Goal: Ask a question

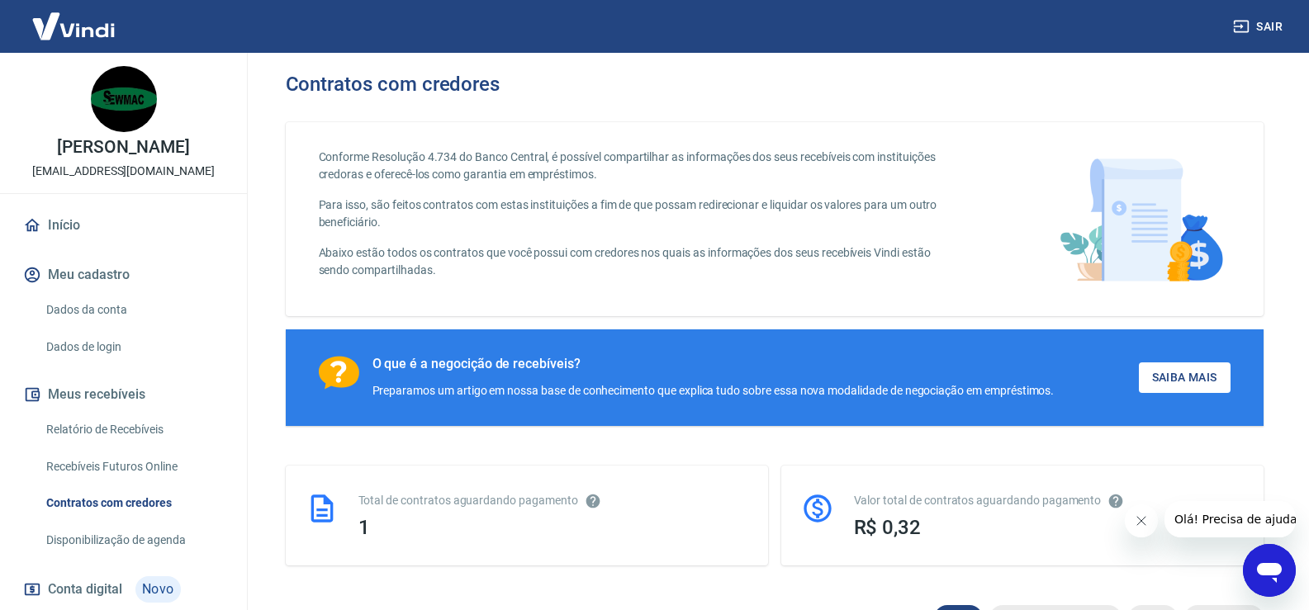
click at [1269, 570] on icon "Abrir janela de mensagens" at bounding box center [1269, 573] width 25 height 20
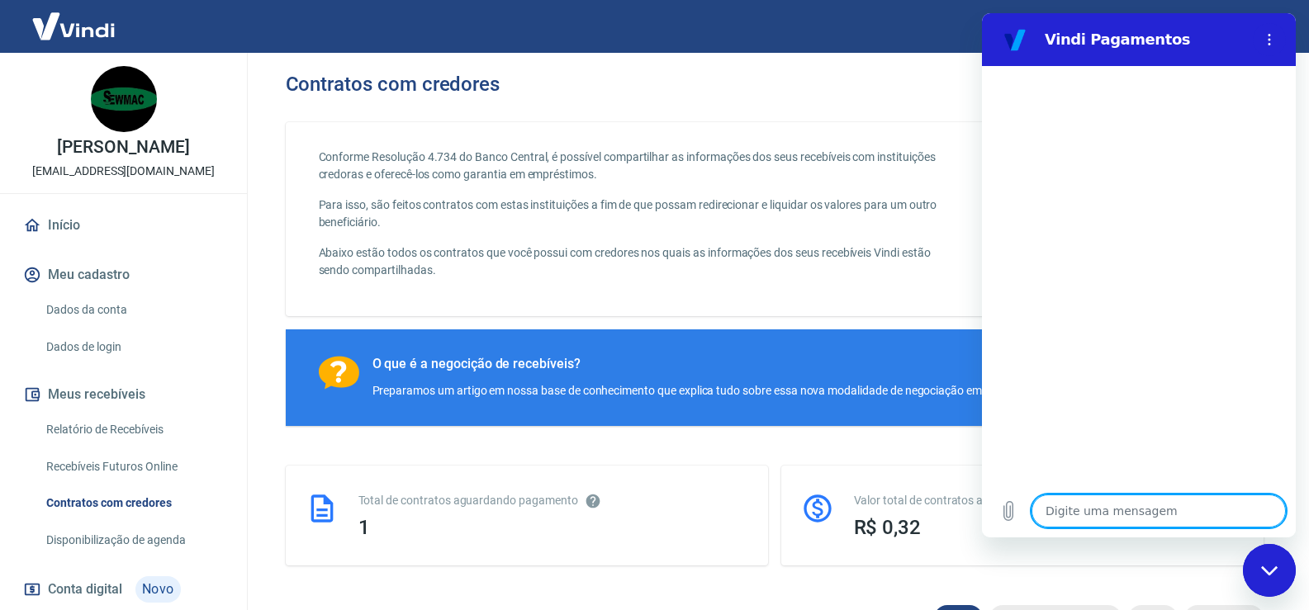
type textarea "B"
type textarea "x"
type textarea "Bo"
type textarea "x"
type textarea "Bom"
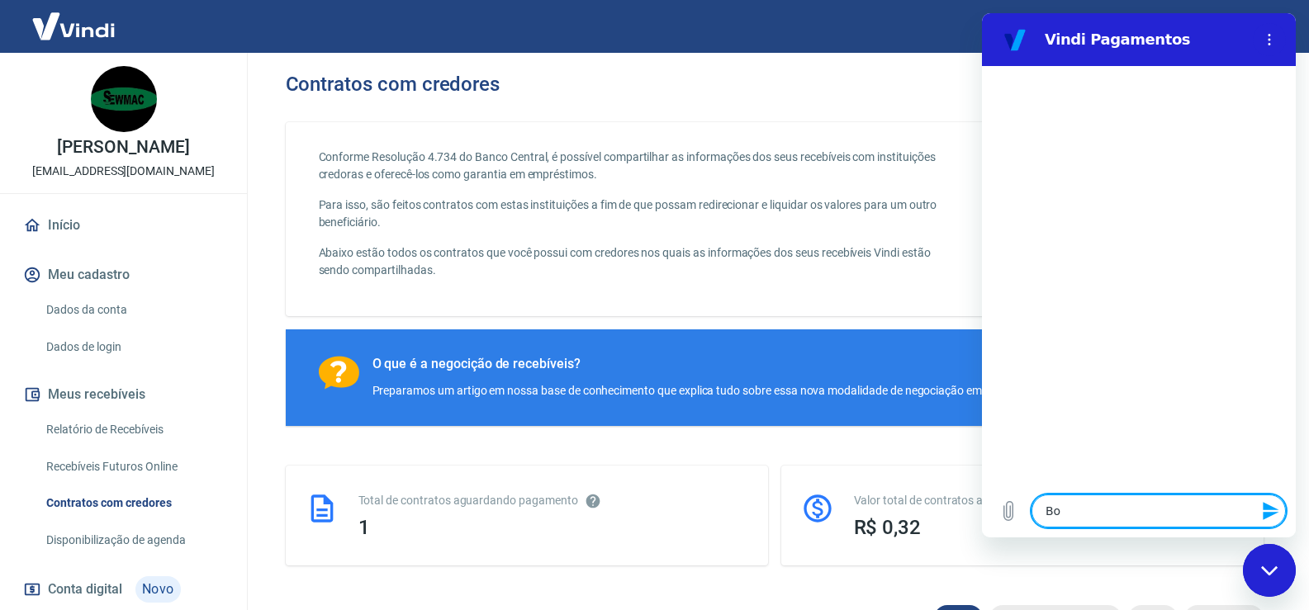
type textarea "x"
type textarea "Bom"
type textarea "x"
type textarea "Bom d"
type textarea "x"
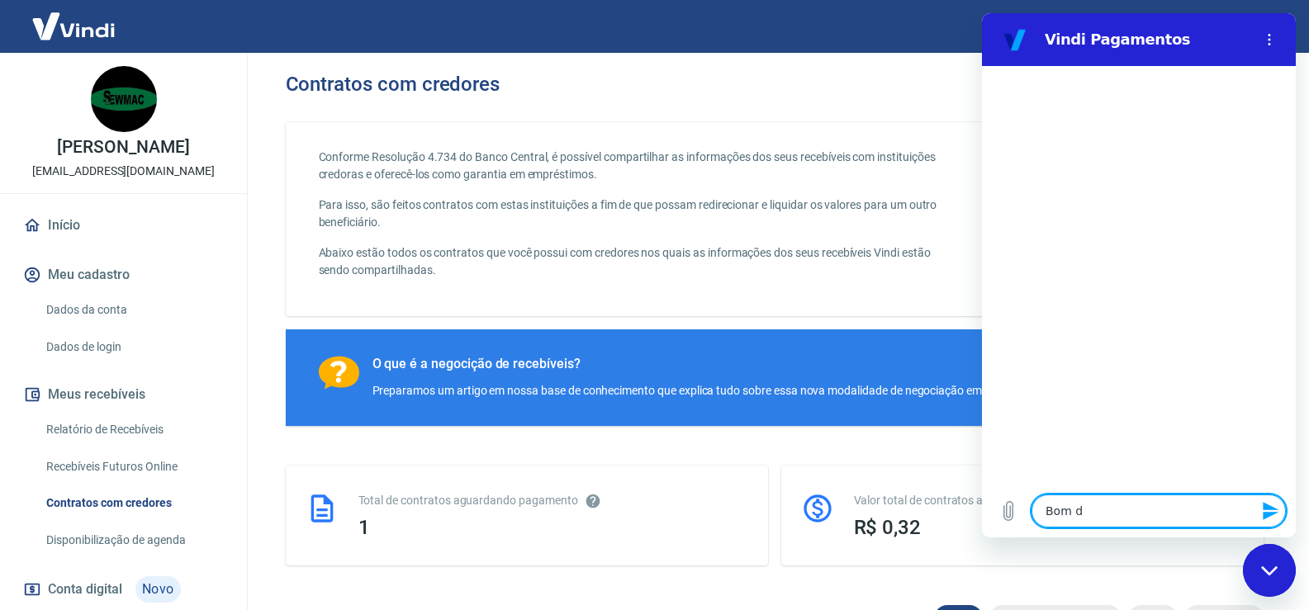
type textarea "Bom di"
type textarea "x"
type textarea "Bom dia"
type textarea "x"
type textarea "Bom dia!"
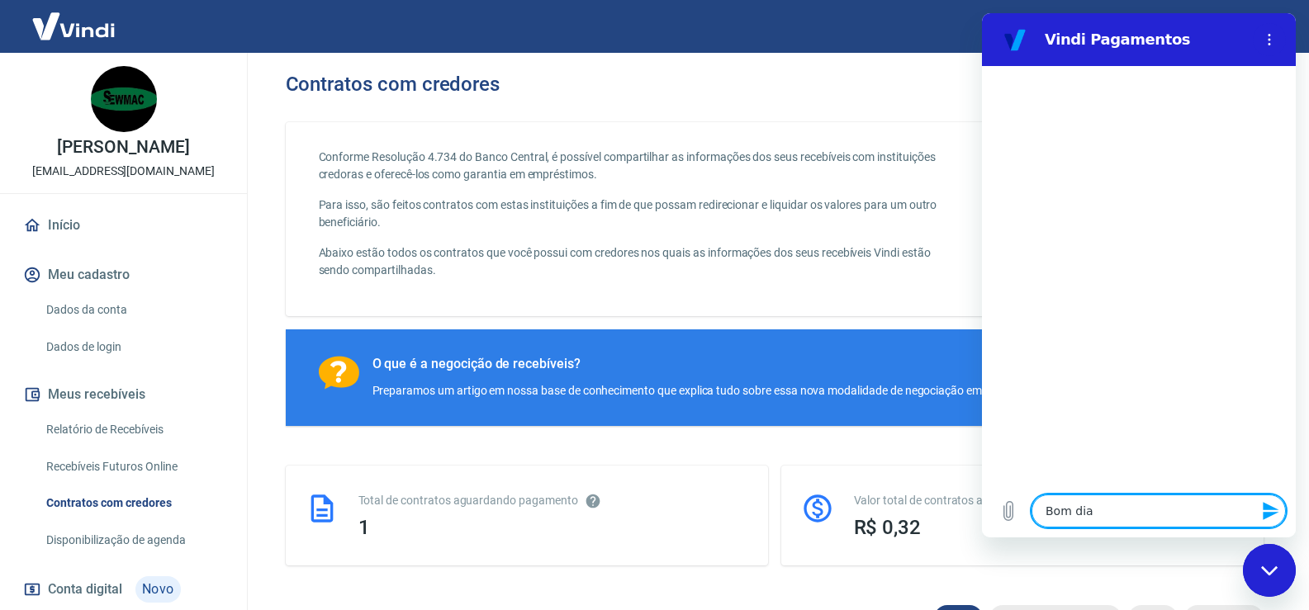
type textarea "x"
type textarea "F"
type textarea "x"
type textarea "Fa"
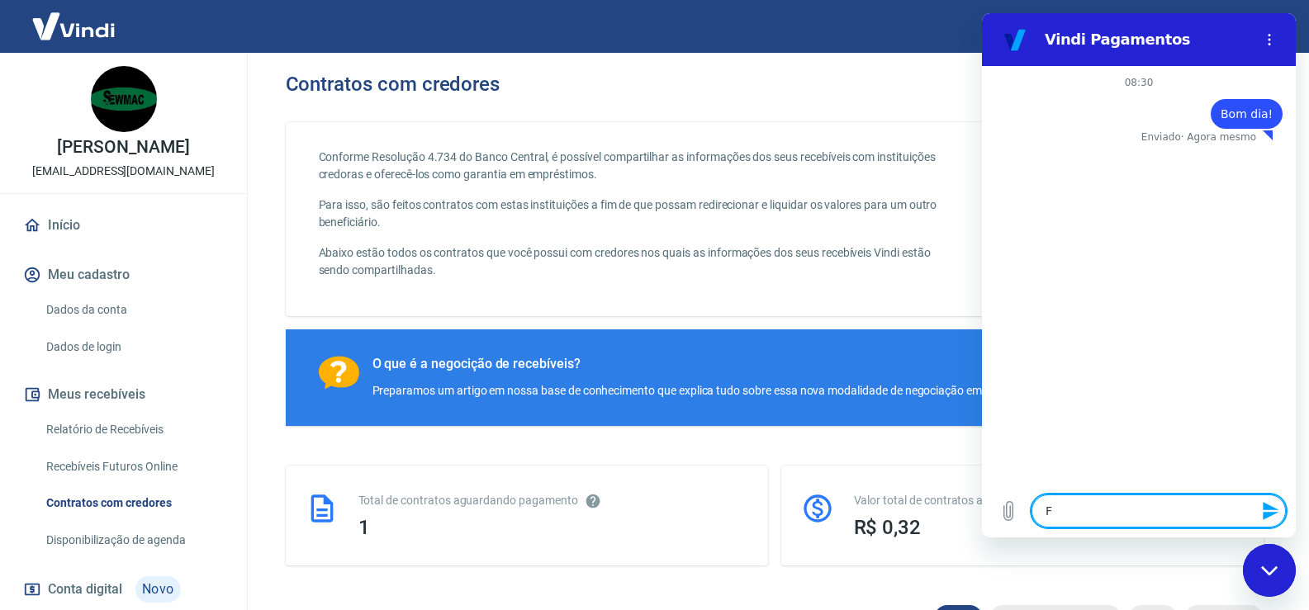
type textarea "x"
type textarea "Fal"
type textarea "x"
type textarea "Fala"
type textarea "x"
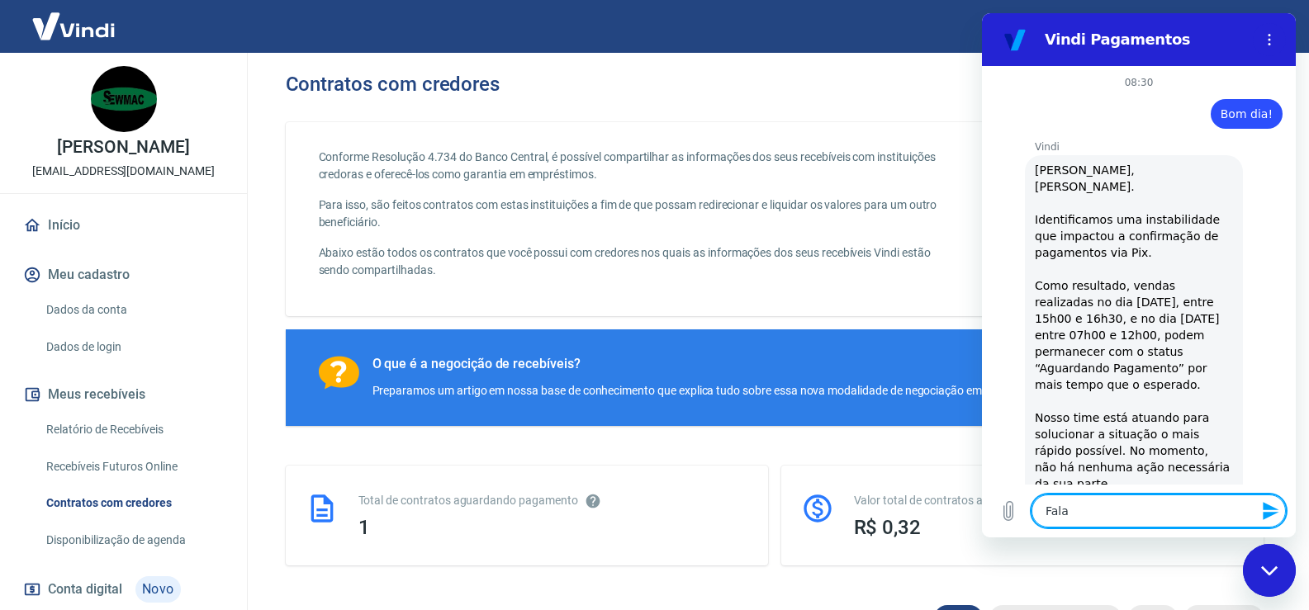
type textarea "Falar"
type textarea "x"
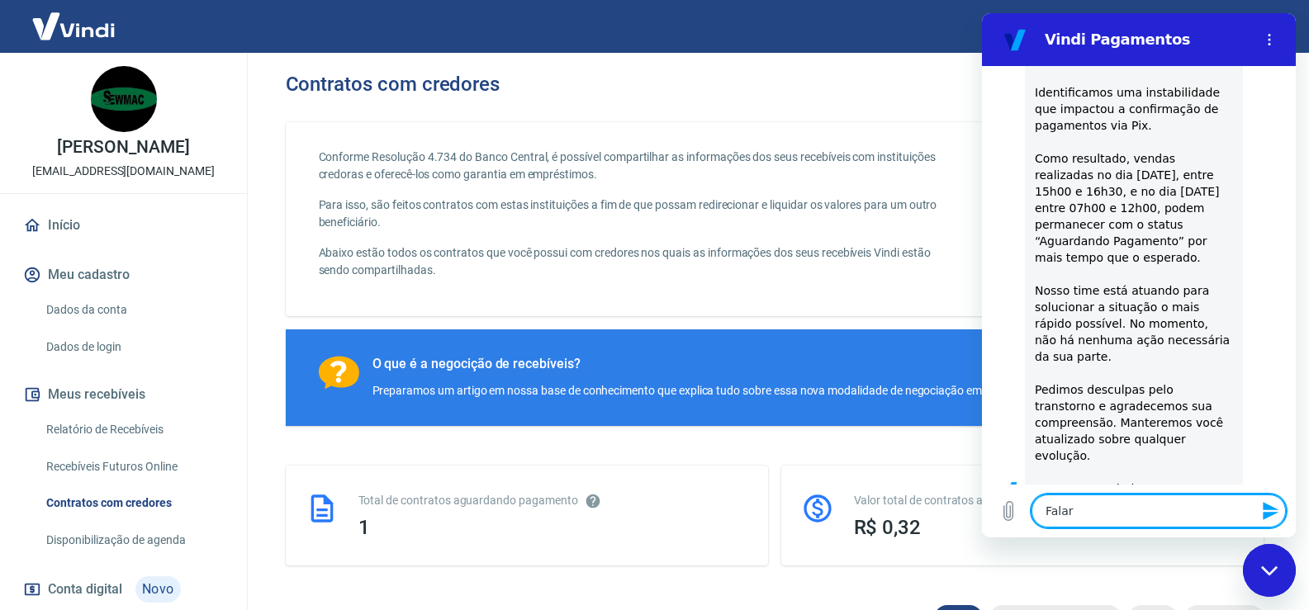
type textarea "Falar"
type textarea "x"
type textarea "Falar c"
type textarea "x"
type textarea "Falar co"
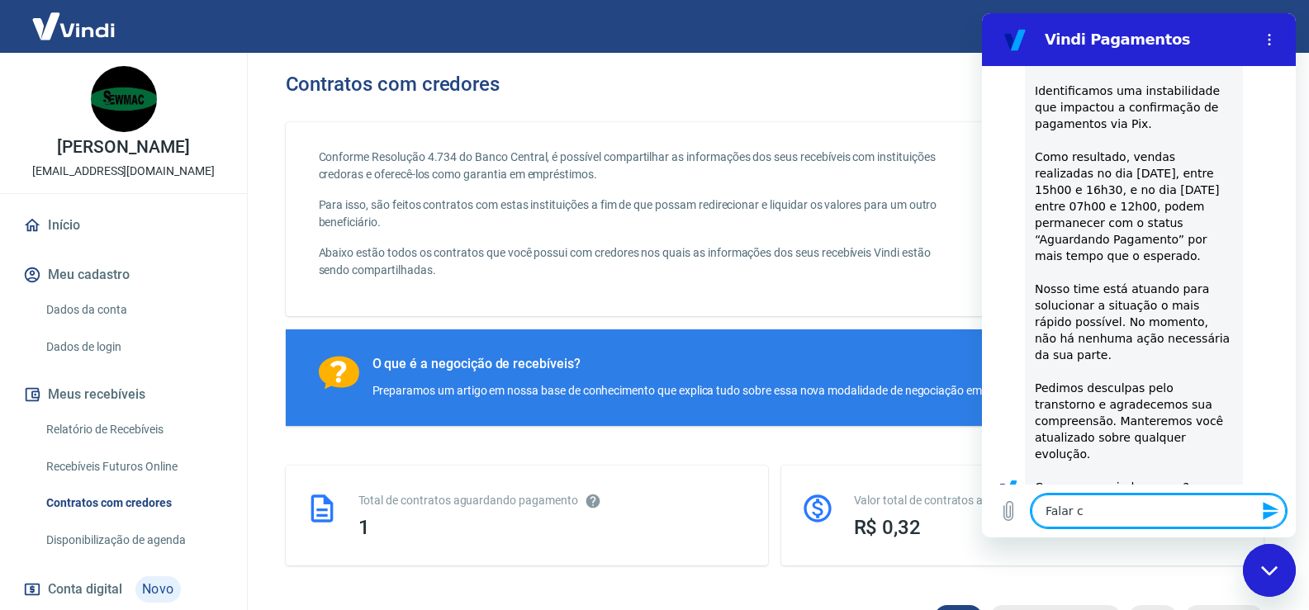
type textarea "x"
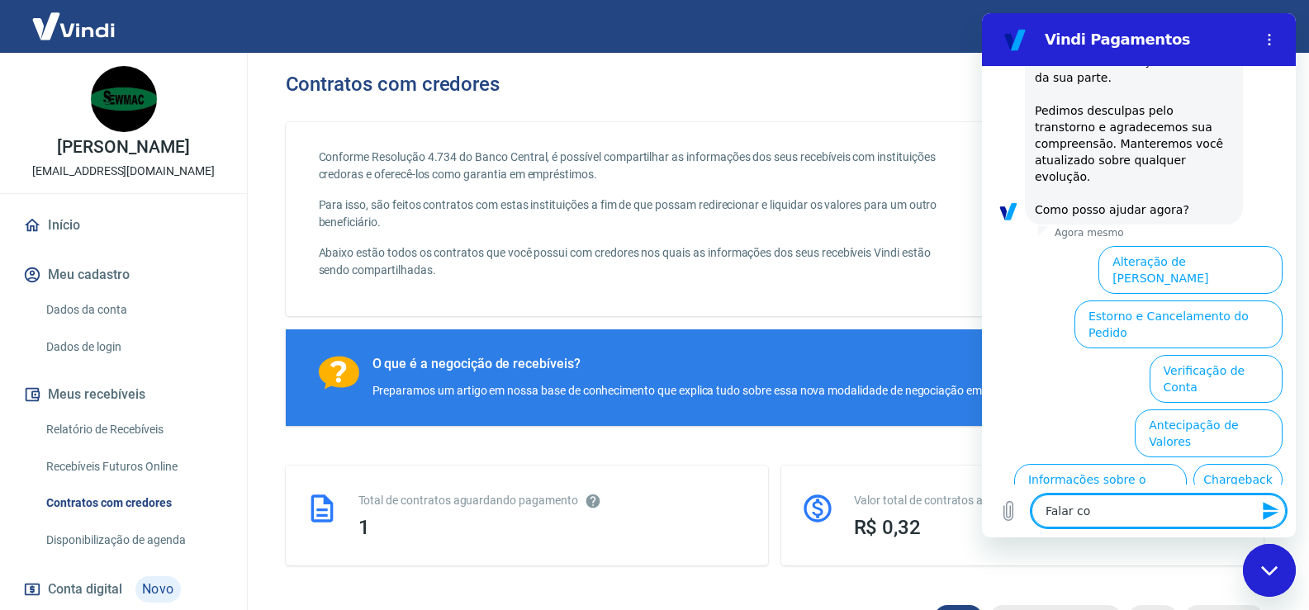
type textarea "Falar com"
type textarea "x"
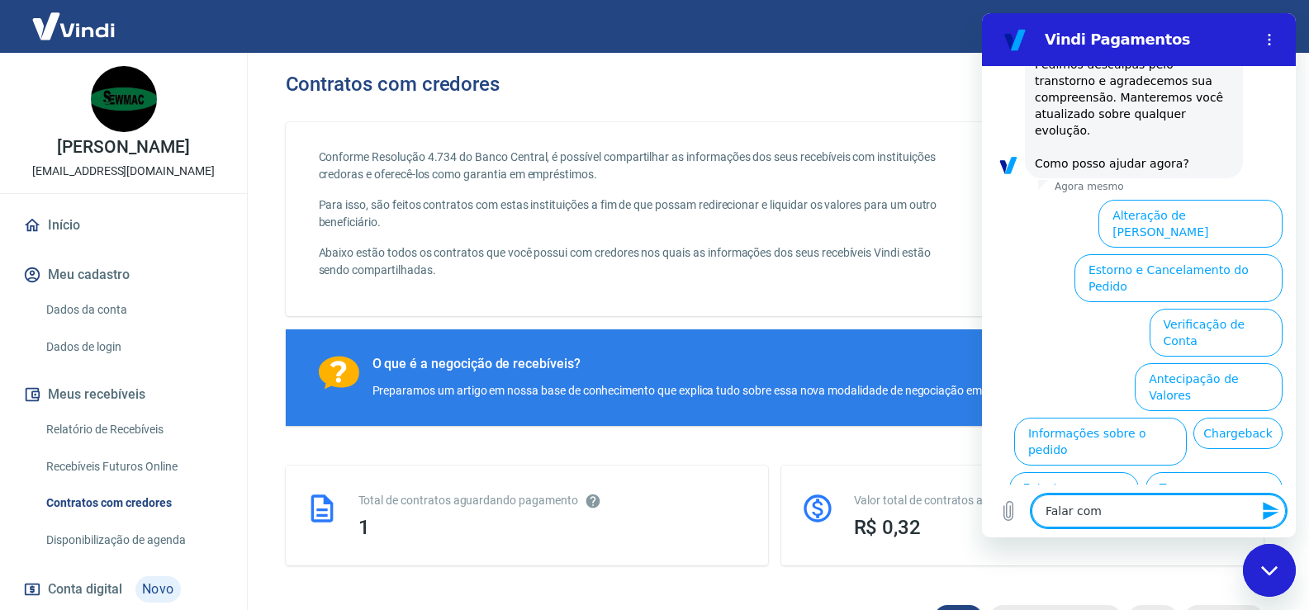
type textarea "Falar com"
type textarea "x"
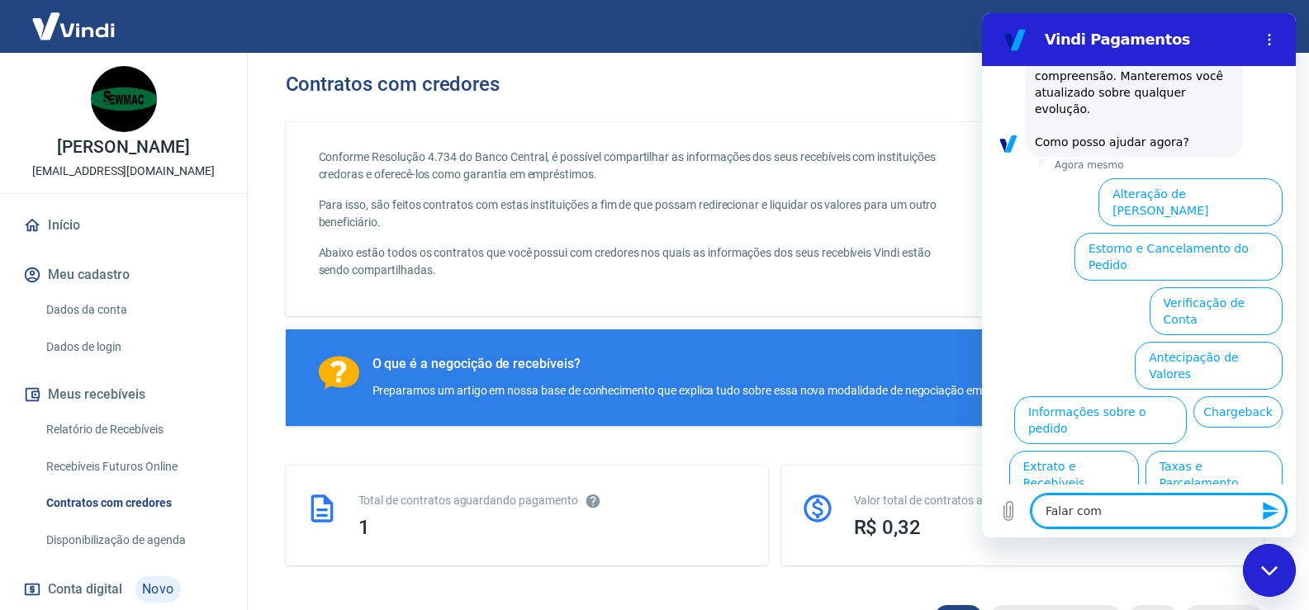
type textarea "Falar com a"
type textarea "x"
type textarea "Falar com at"
type textarea "x"
type textarea "Falar com ate"
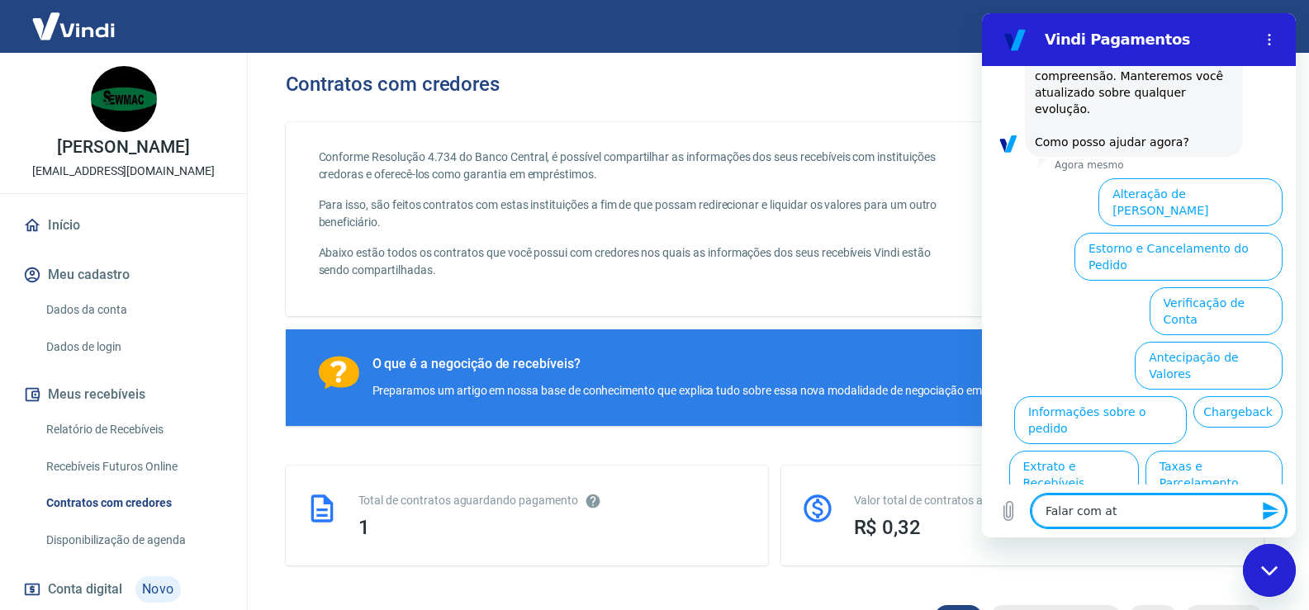
type textarea "x"
type textarea "Falar com [GEOGRAPHIC_DATA]"
type textarea "x"
type textarea "Falar com atend"
type textarea "x"
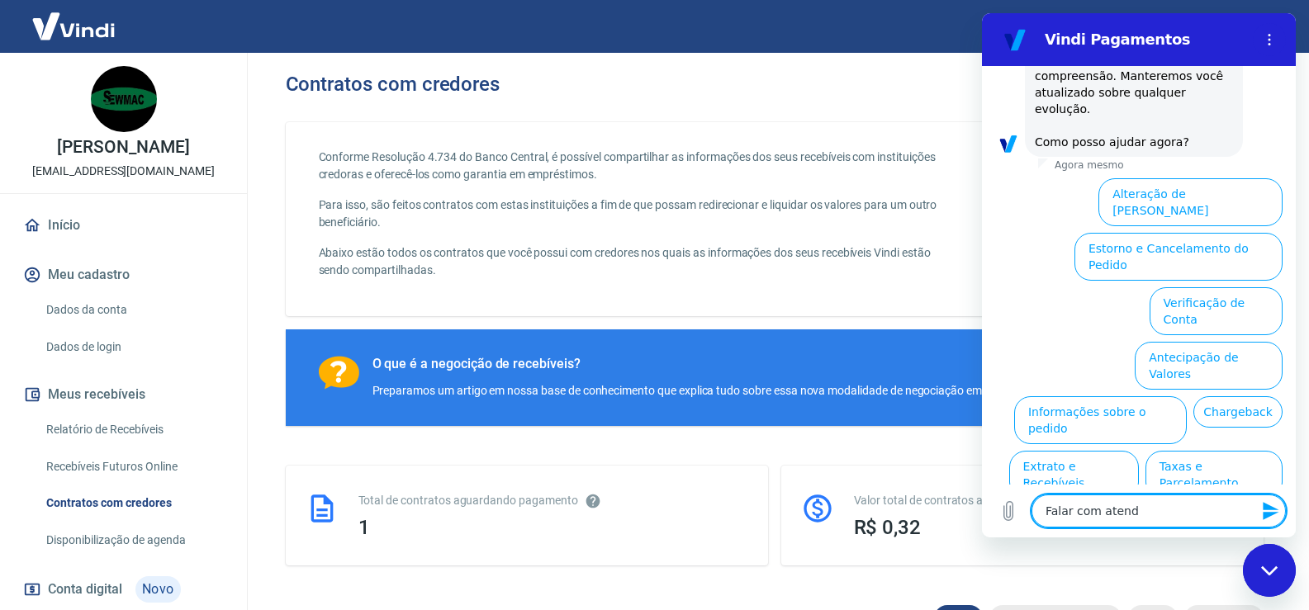
type textarea "Falar com atende"
type textarea "x"
type textarea "Falar com atenden"
type textarea "x"
type textarea "Falar com atendent"
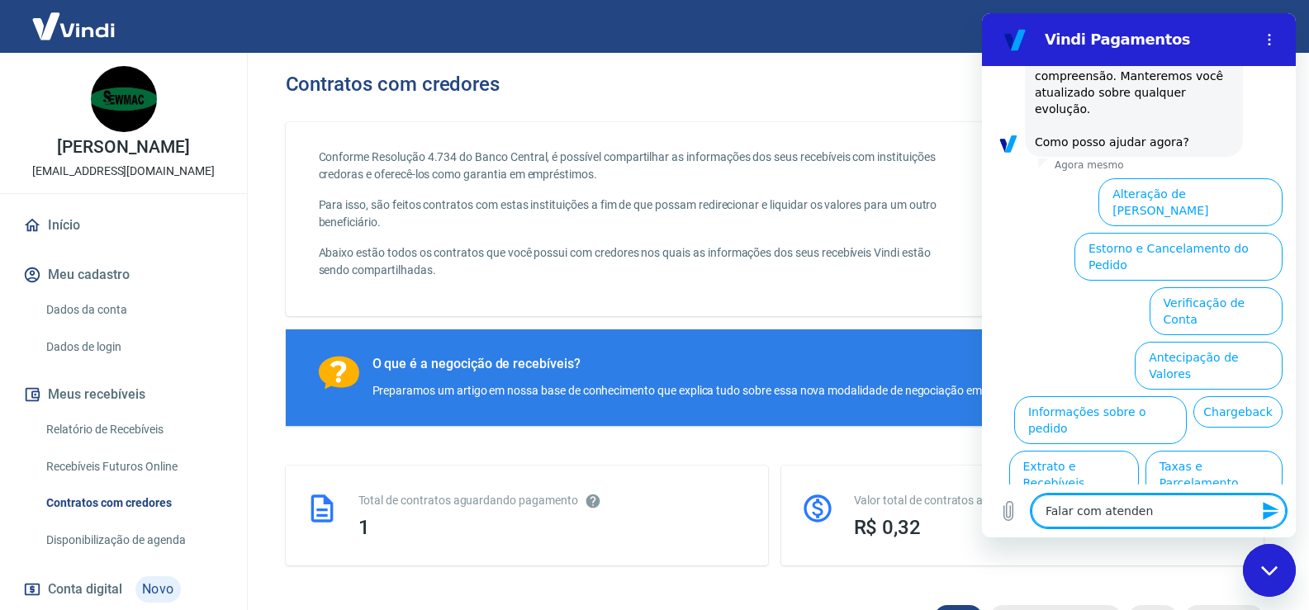
type textarea "x"
type textarea "Falar com atendente"
type textarea "x"
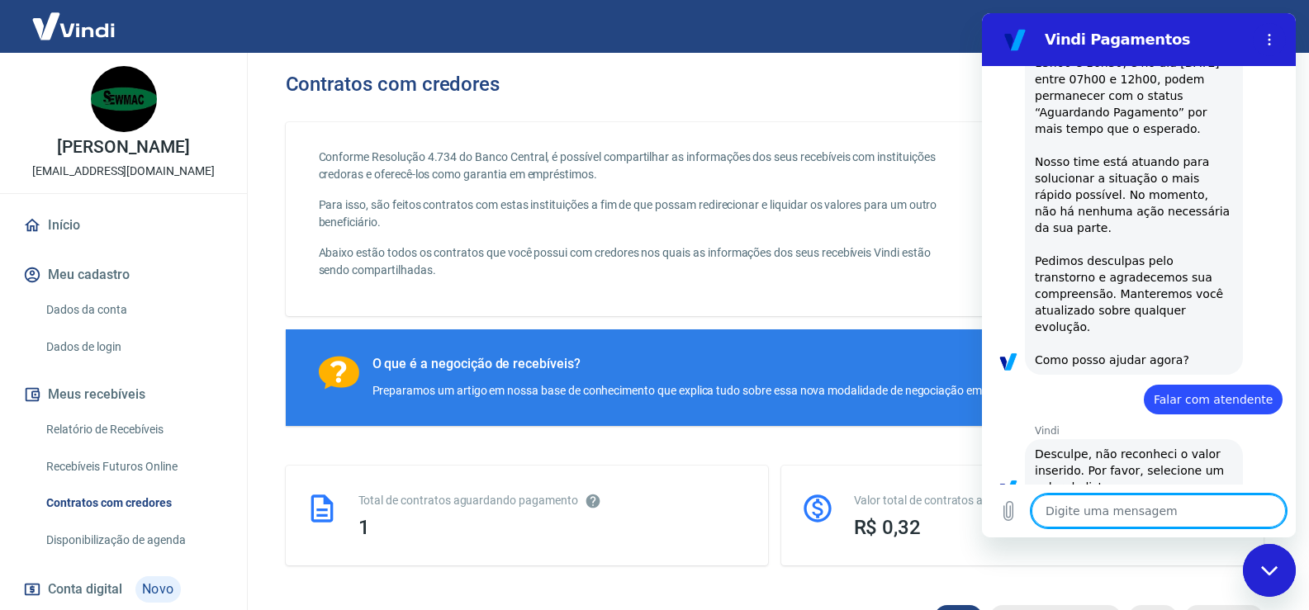
scroll to position [258, 0]
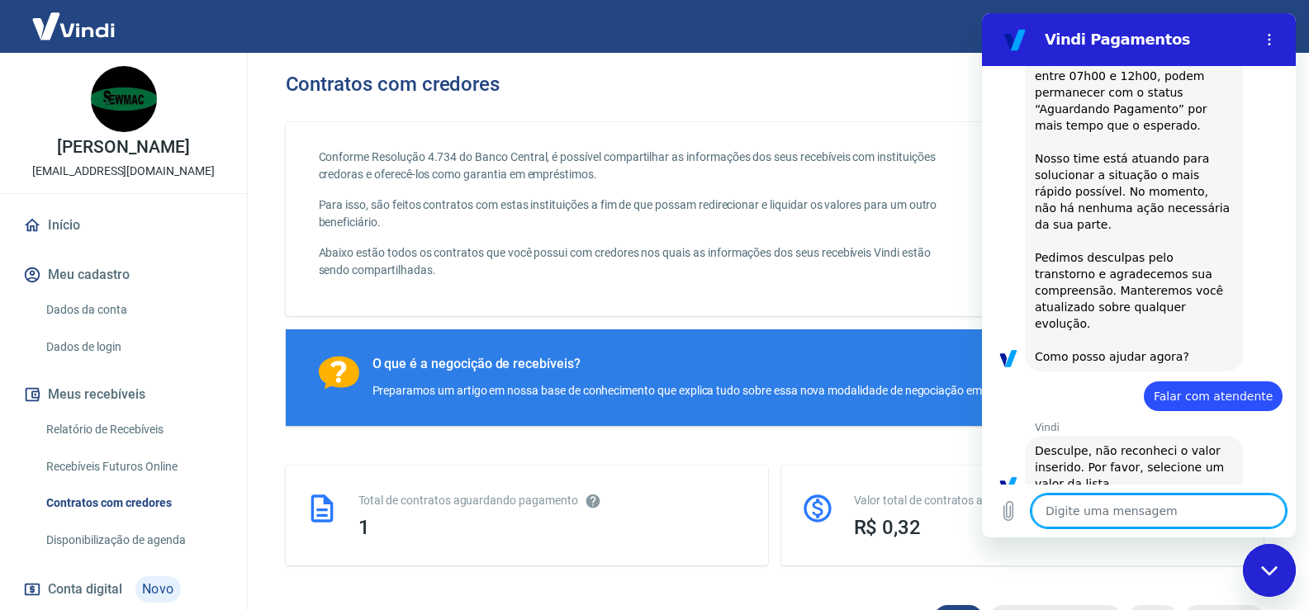
type textarea "x"
click at [1136, 520] on textarea at bounding box center [1159, 511] width 254 height 33
type textarea "f"
type textarea "x"
type textarea "fa"
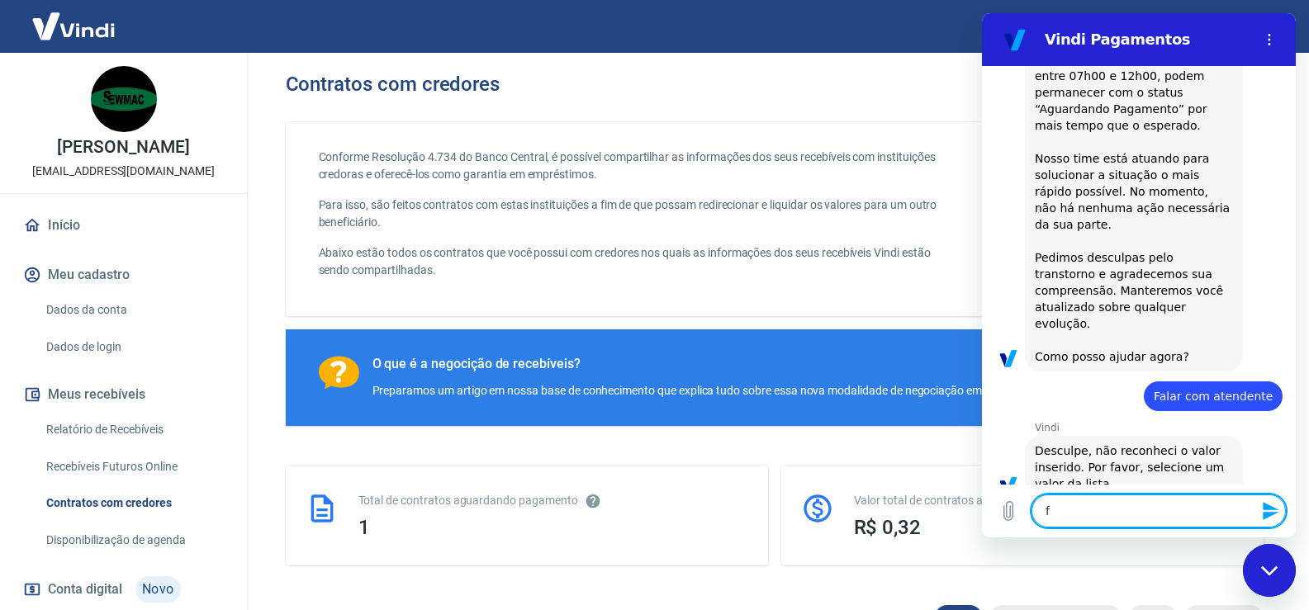
type textarea "x"
type textarea "fal"
type textarea "x"
type textarea "fala"
type textarea "x"
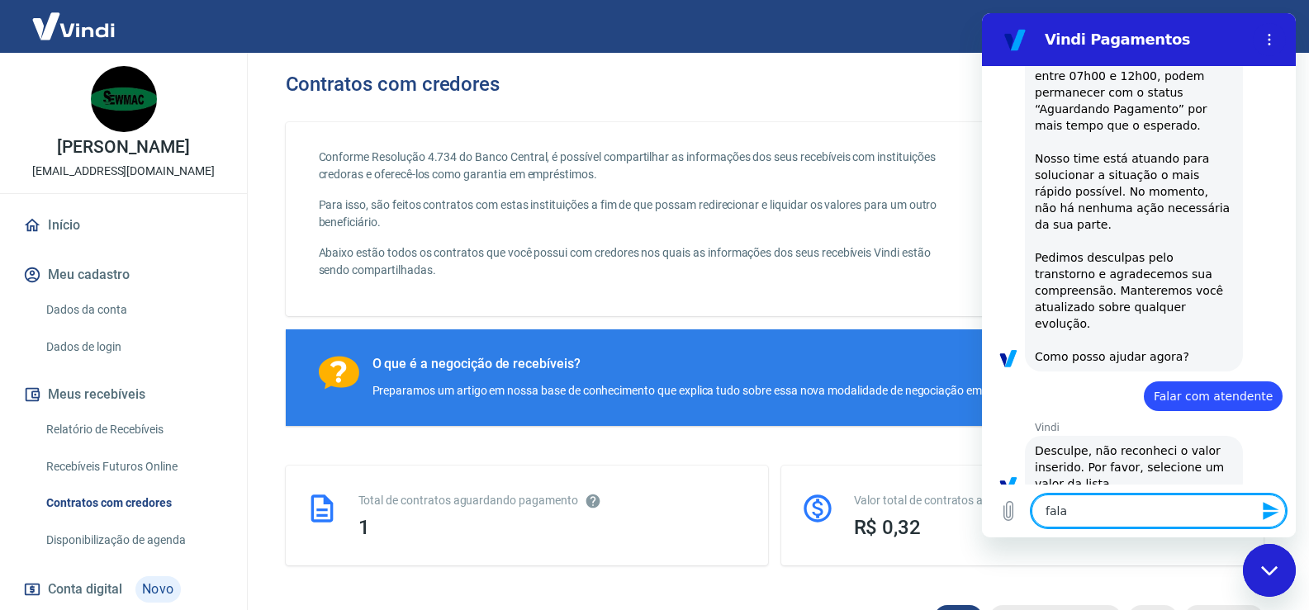
type textarea "falar"
type textarea "x"
type textarea "falar"
type textarea "x"
type textarea "falar c"
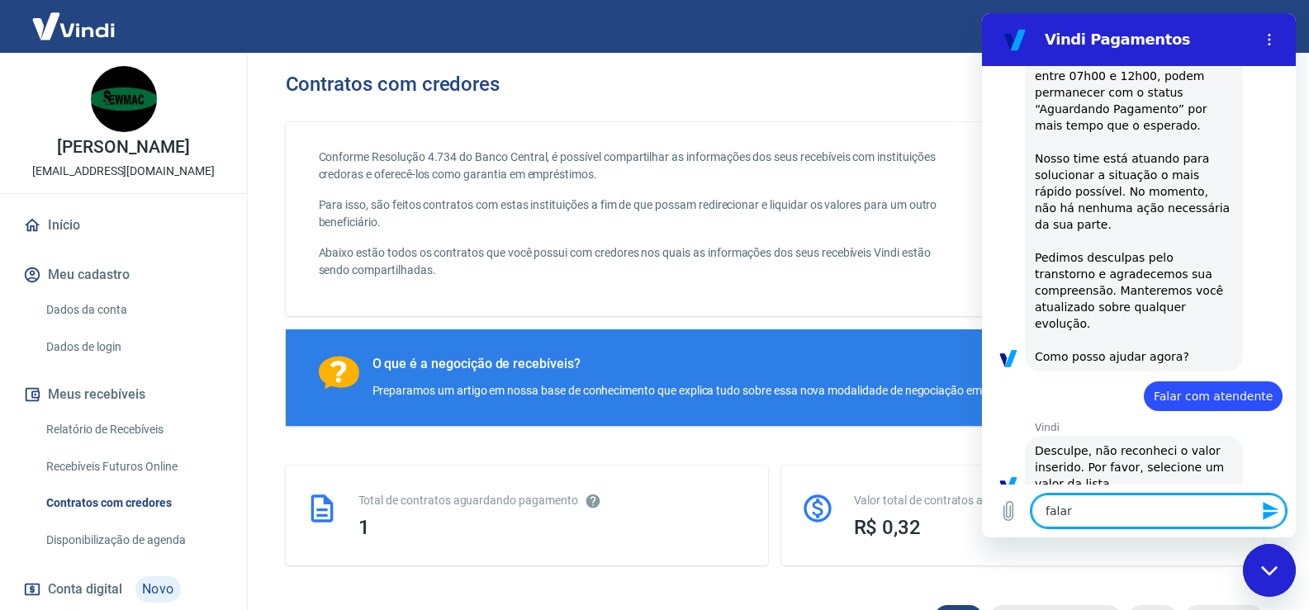
type textarea "x"
type textarea "falar co"
type textarea "x"
type textarea "falar com"
type textarea "x"
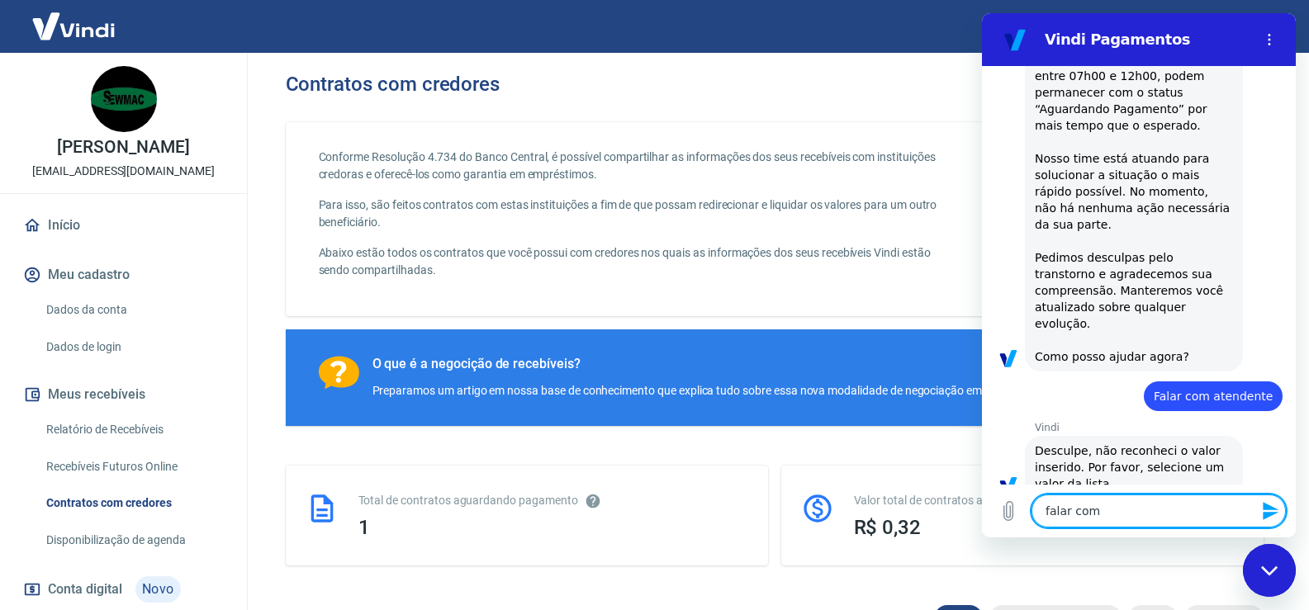
type textarea "falar com"
type textarea "x"
type textarea "falar com a"
type textarea "x"
type textarea "falar com at"
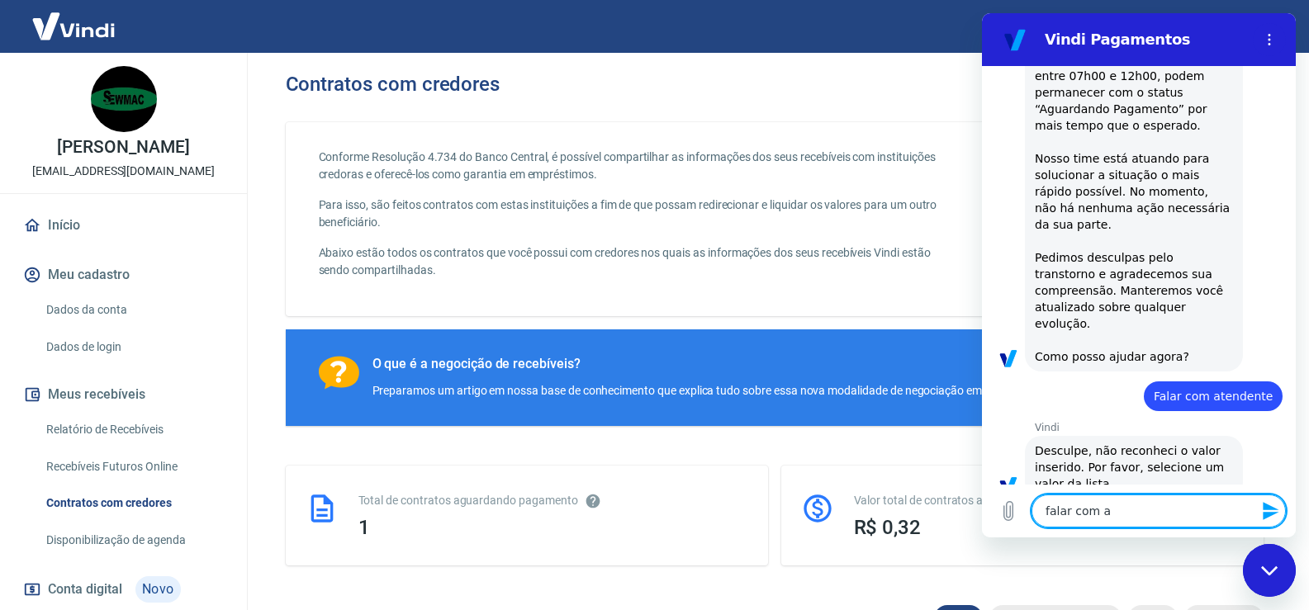
type textarea "x"
type textarea "falar com ate"
type textarea "x"
type textarea "falar com [DEMOGRAPHIC_DATA]"
type textarea "x"
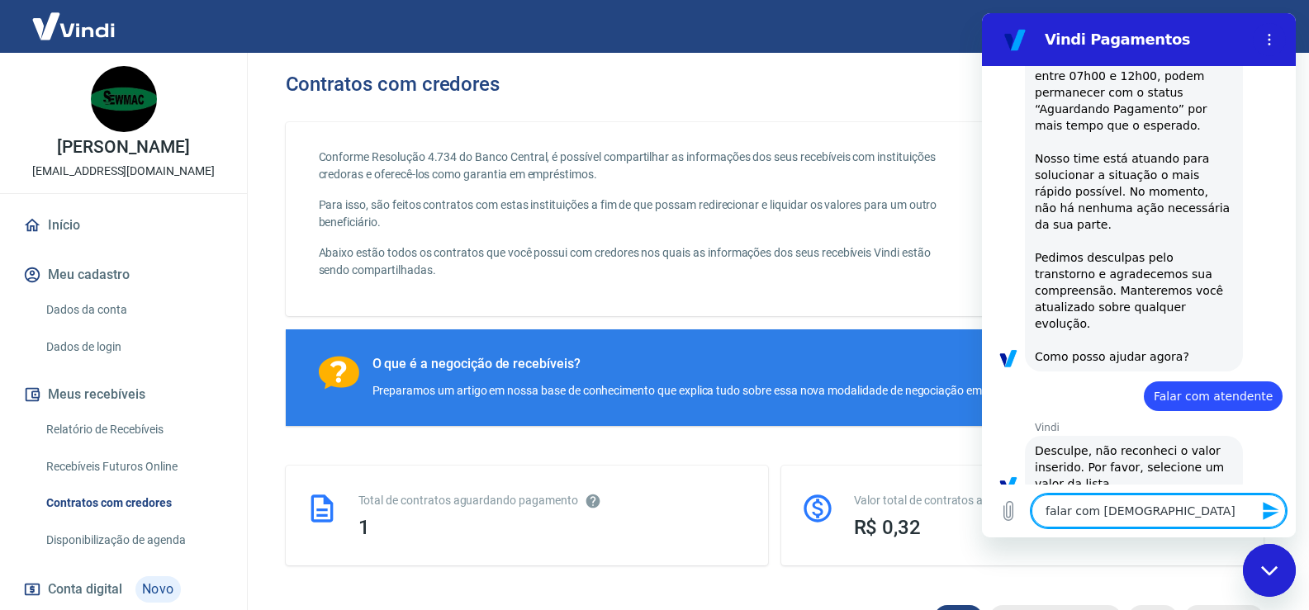
type textarea "falar com [DEMOGRAPHIC_DATA]"
type textarea "x"
type textarea "falar com [DEMOGRAPHIC_DATA]"
type textarea "x"
type textarea "falar com [DEMOGRAPHIC_DATA]"
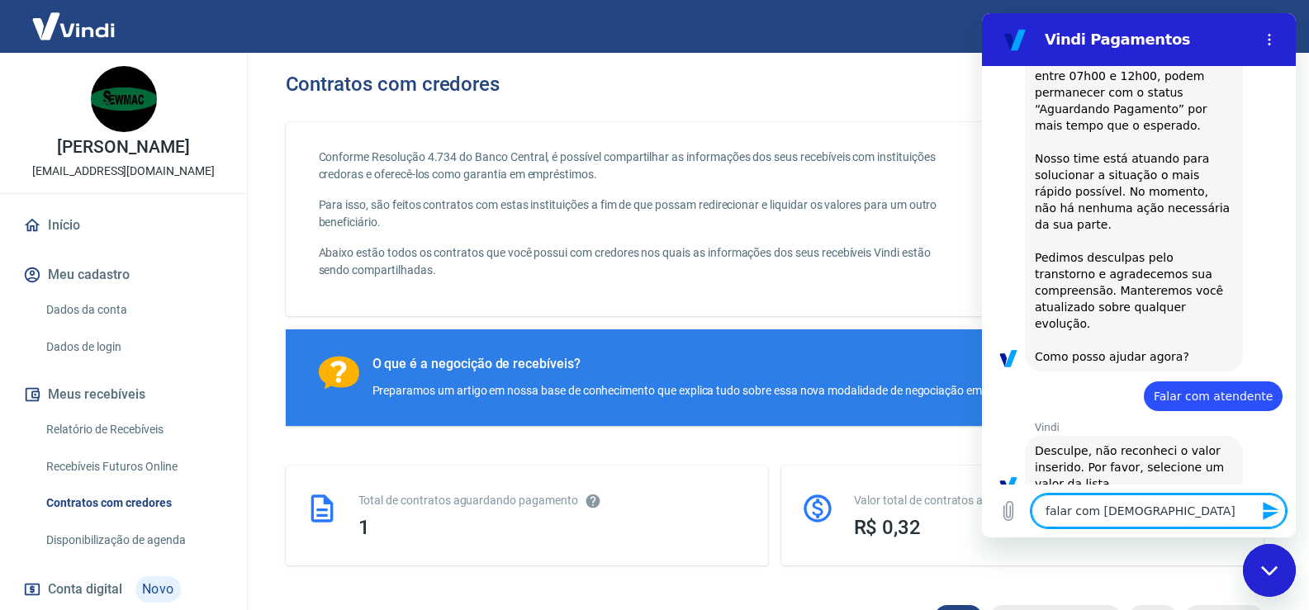
type textarea "x"
type textarea "falar com [DEMOGRAPHIC_DATA]"
type textarea "x"
type textarea "falar com ate"
type textarea "x"
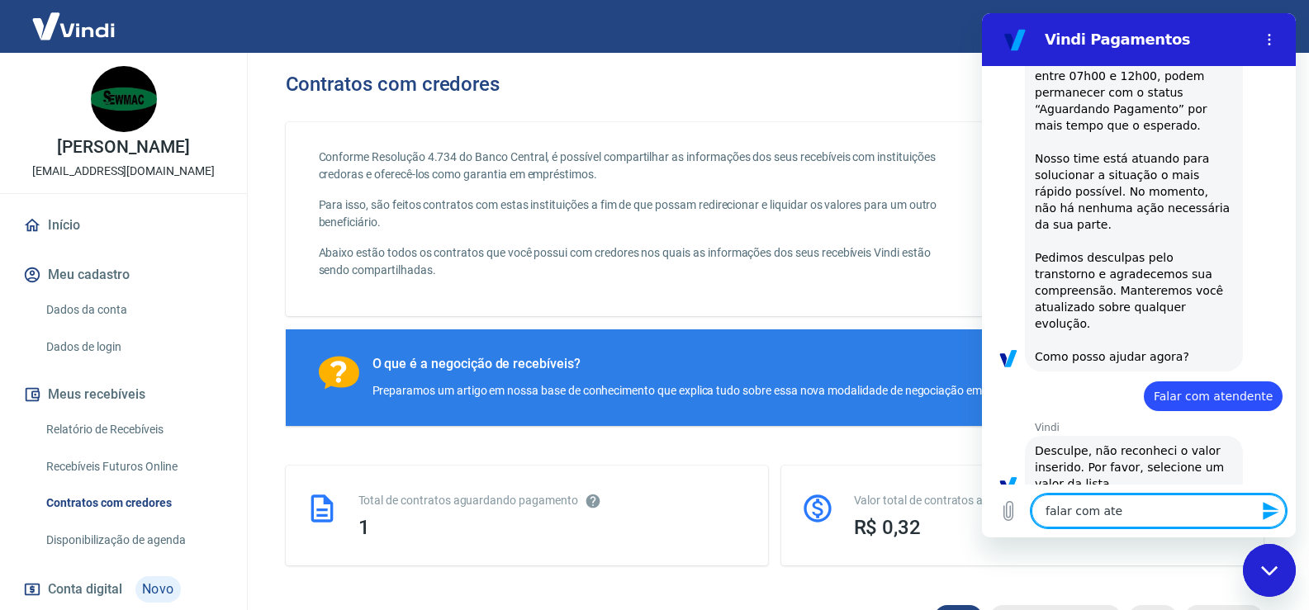
type textarea "falar com [GEOGRAPHIC_DATA]"
type textarea "x"
type textarea "falar com atend"
type textarea "x"
type textarea "falar com atende"
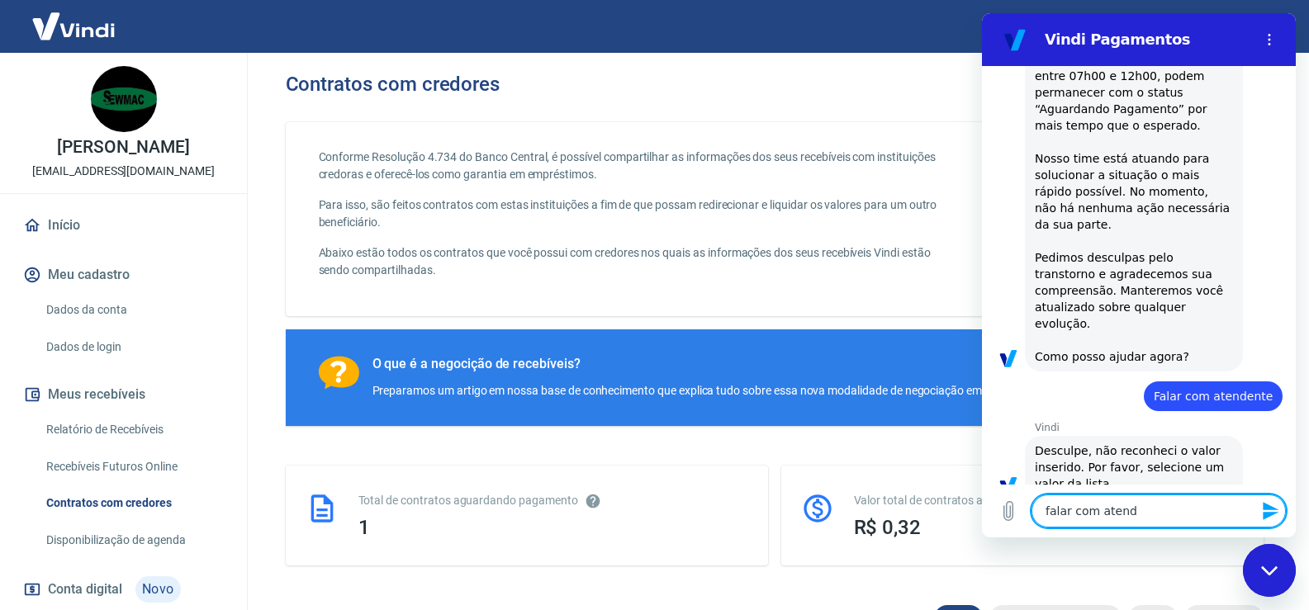
type textarea "x"
type textarea "falar com atenden"
type textarea "x"
type textarea "falar com atendent"
type textarea "x"
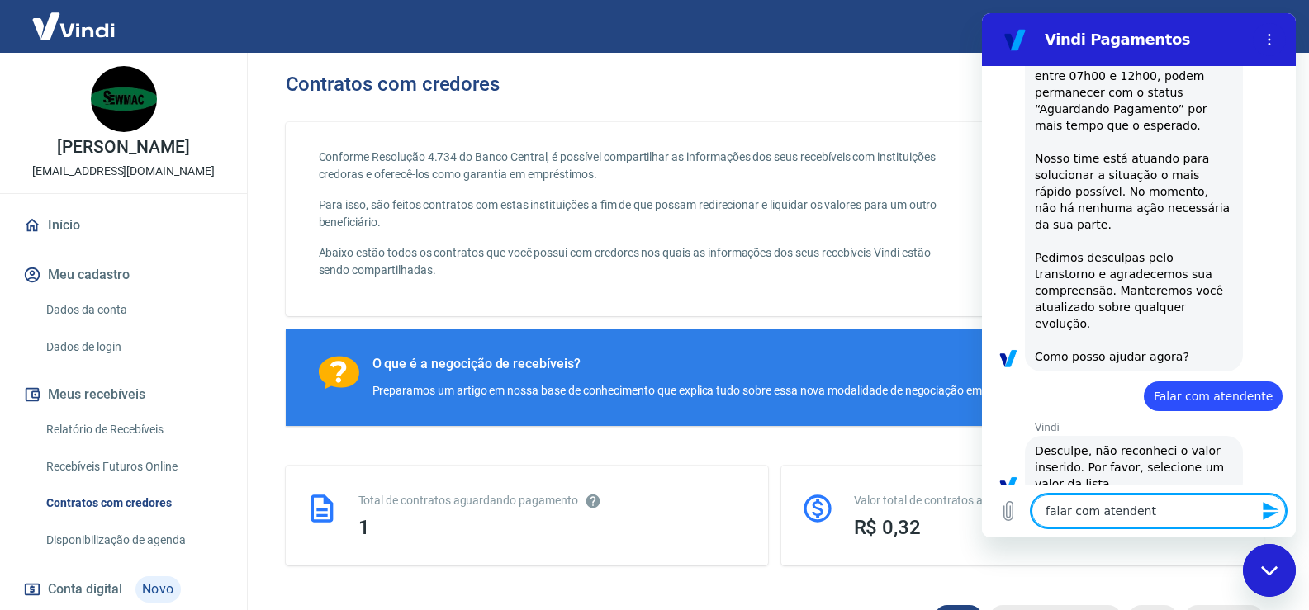
type textarea "falar com atendente"
type textarea "x"
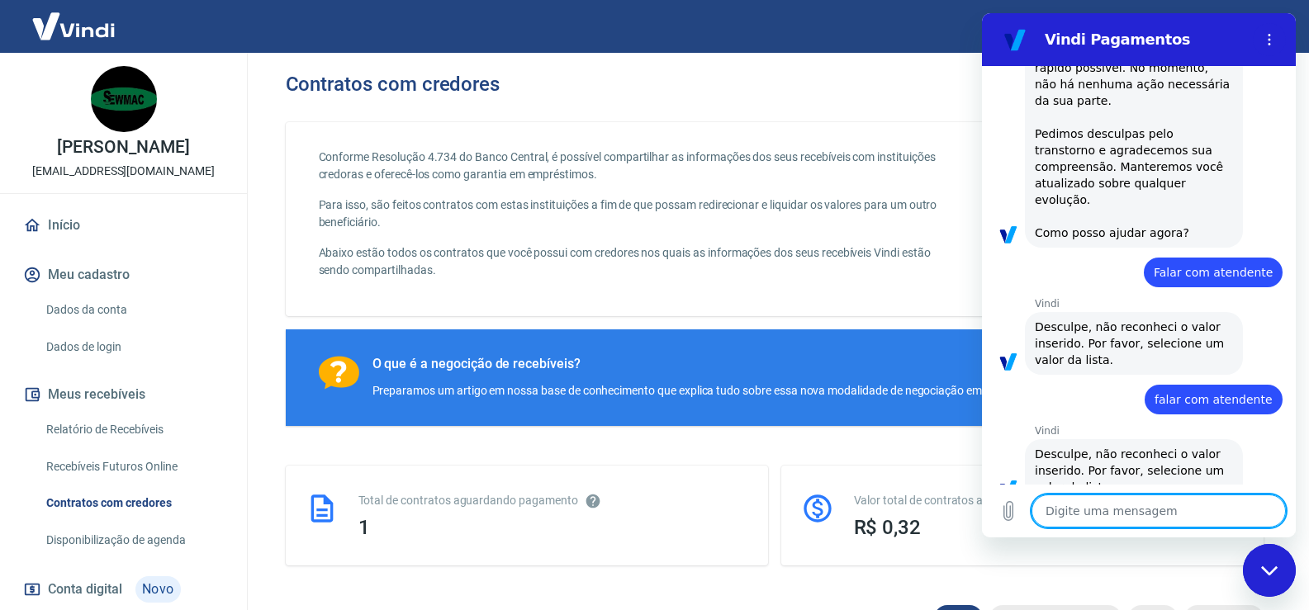
scroll to position [385, 0]
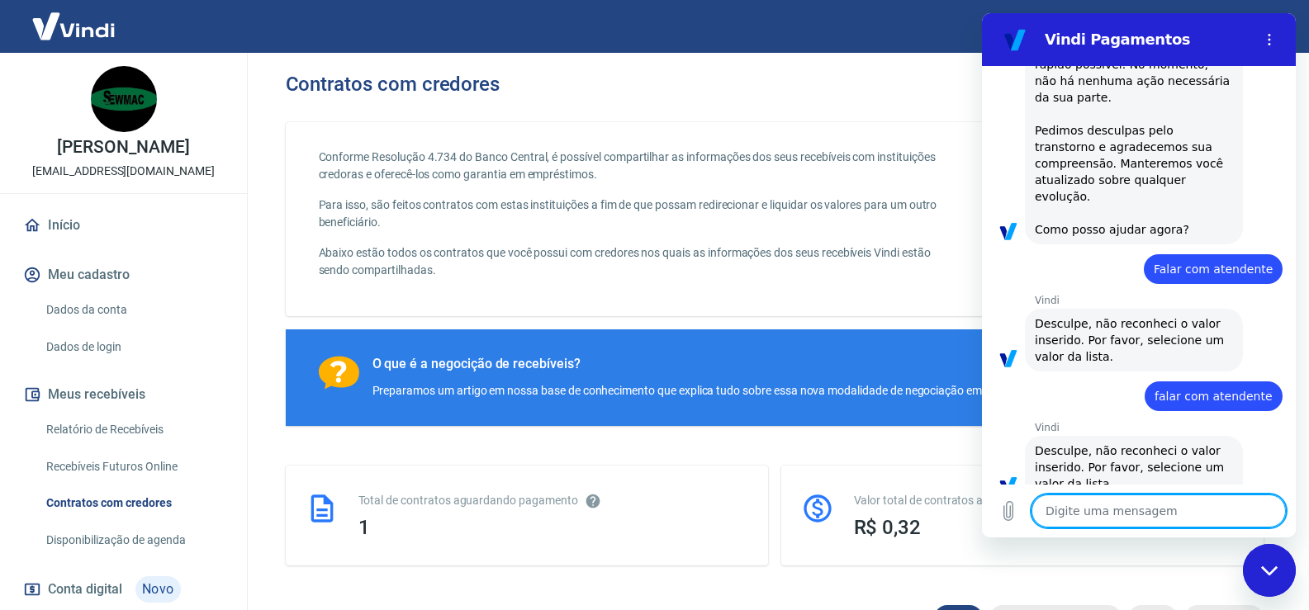
type textarea "x"
type textarea "tr"
type textarea "x"
type textarea "tra"
type textarea "x"
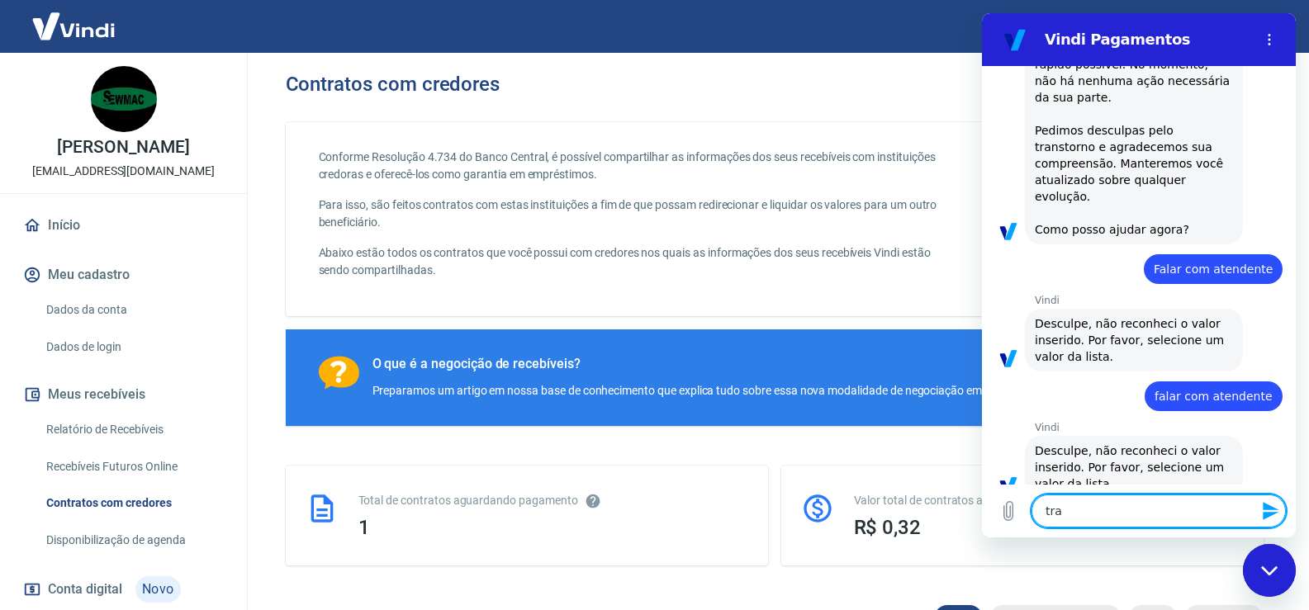
type textarea "tran"
type textarea "x"
type textarea "trans"
type textarea "x"
type textarea "transa"
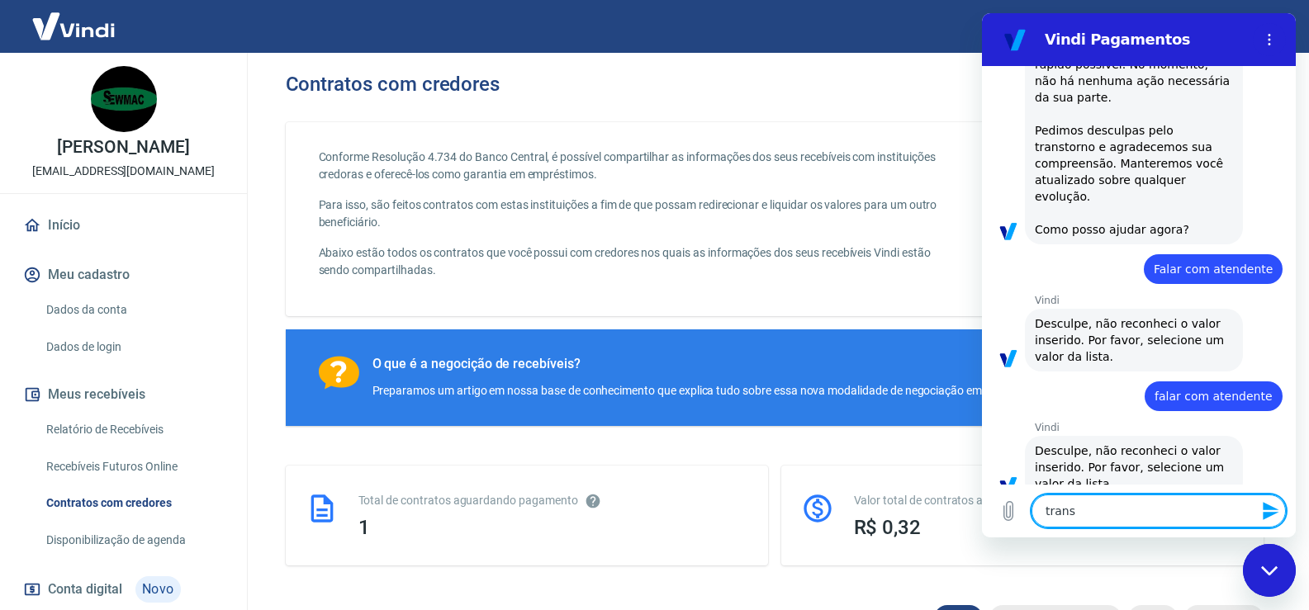
type textarea "x"
type textarea "transaç"
type textarea "x"
type textarea "transaçã"
type textarea "x"
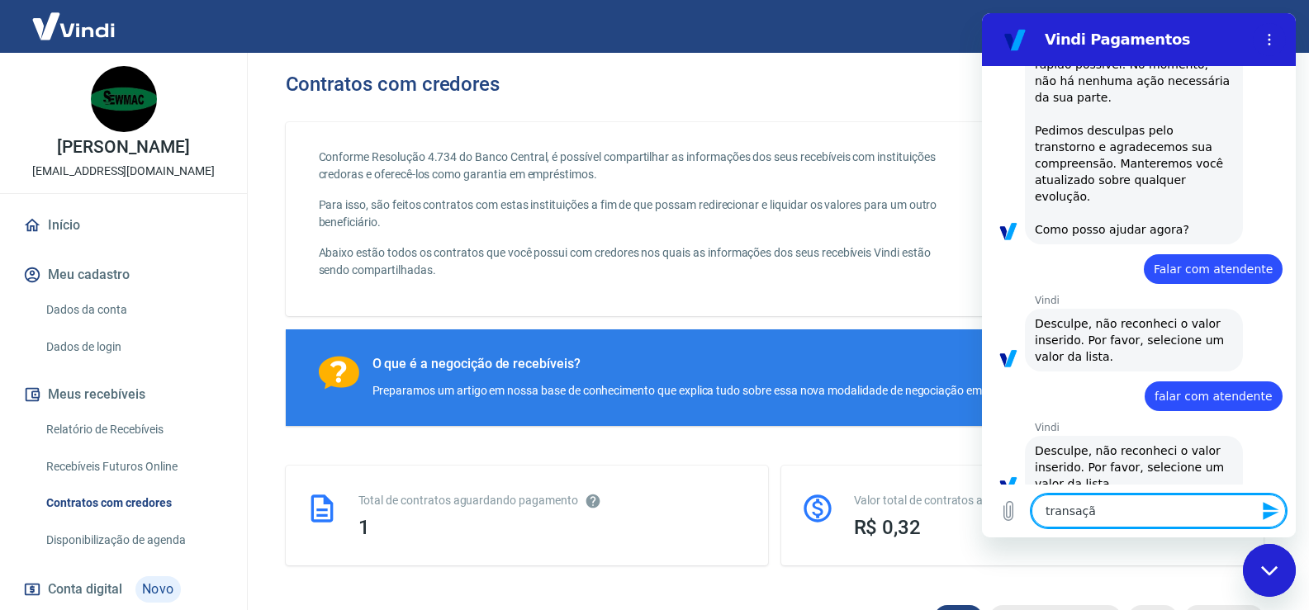
type textarea "transação"
type textarea "x"
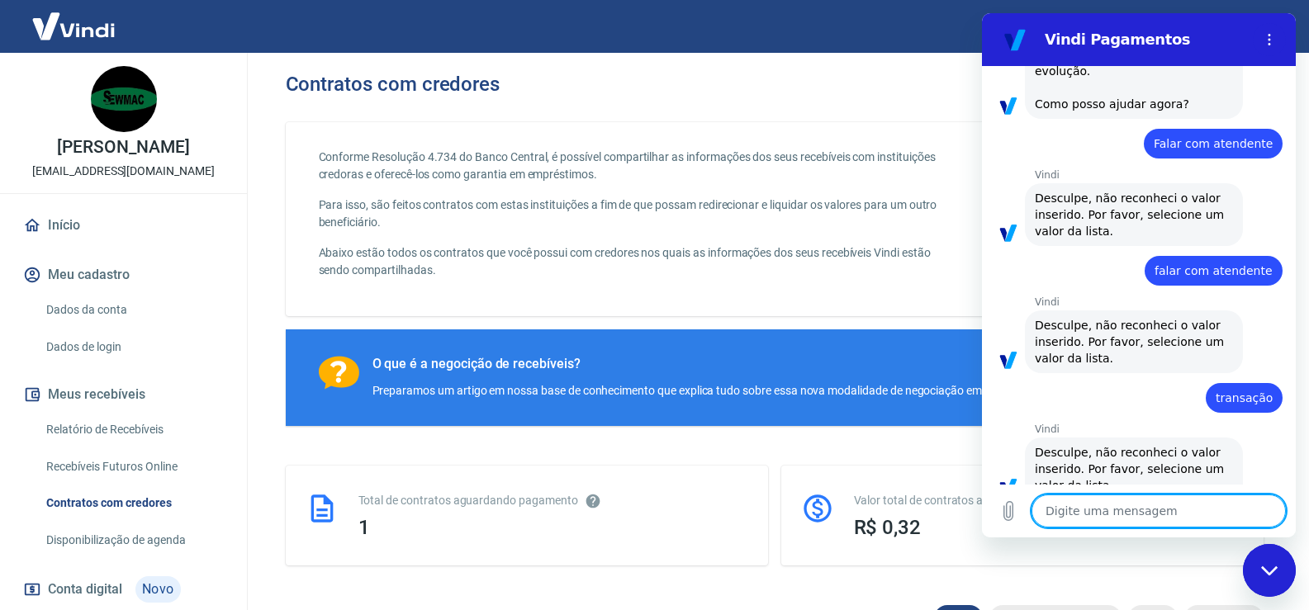
scroll to position [512, 0]
click at [1261, 569] on icon "Fechar janela de mensagens" at bounding box center [1269, 571] width 17 height 11
type textarea "x"
